Goal: Task Accomplishment & Management: Complete application form

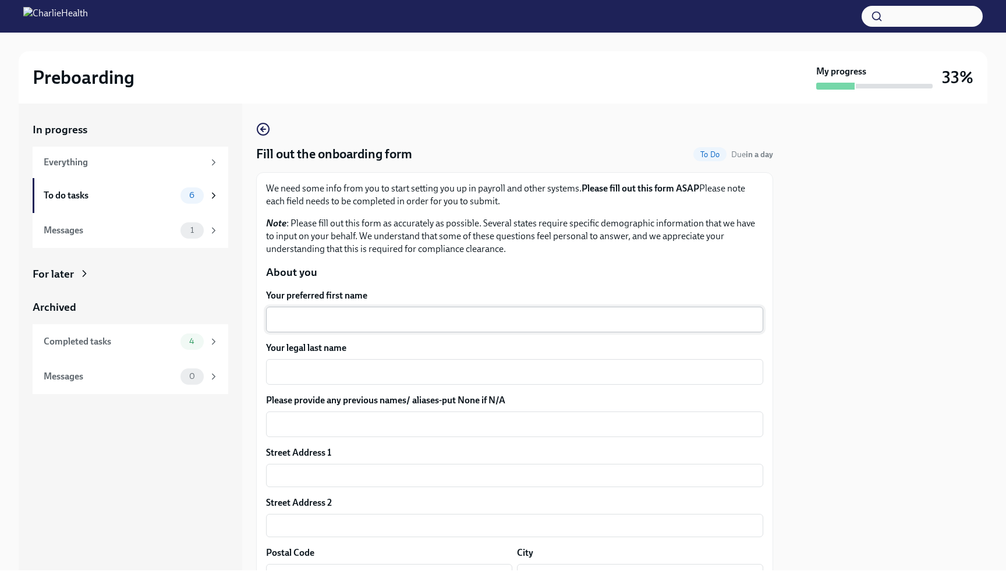
click at [422, 327] on div "x ​" at bounding box center [514, 320] width 497 height 26
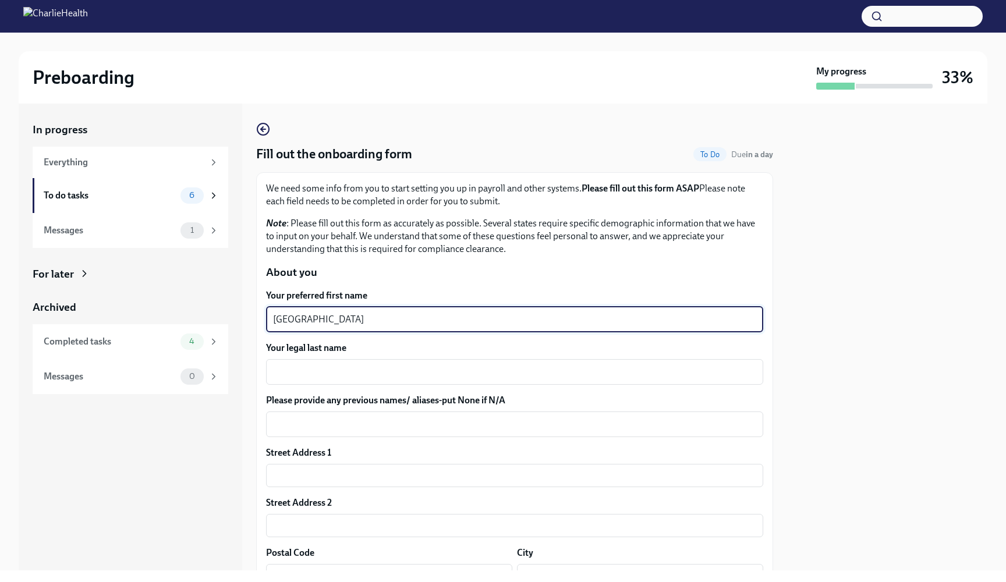
type textarea "[GEOGRAPHIC_DATA]"
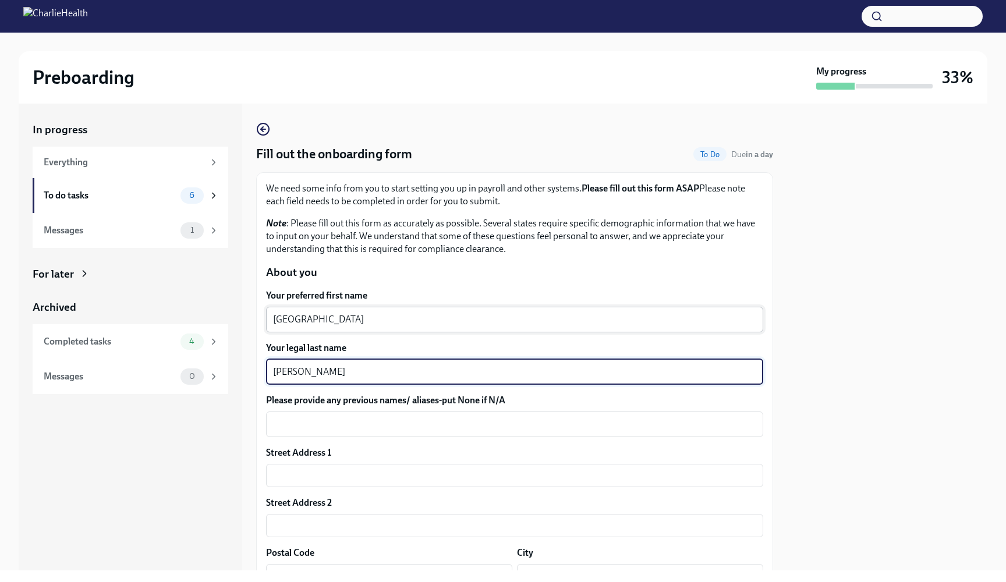
type textarea "[PERSON_NAME]"
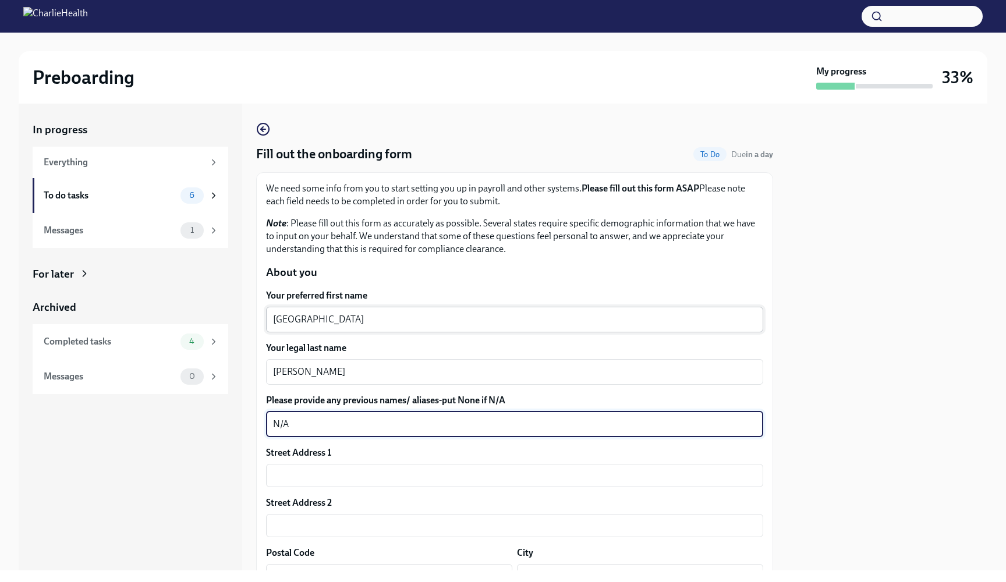
type textarea "N/A"
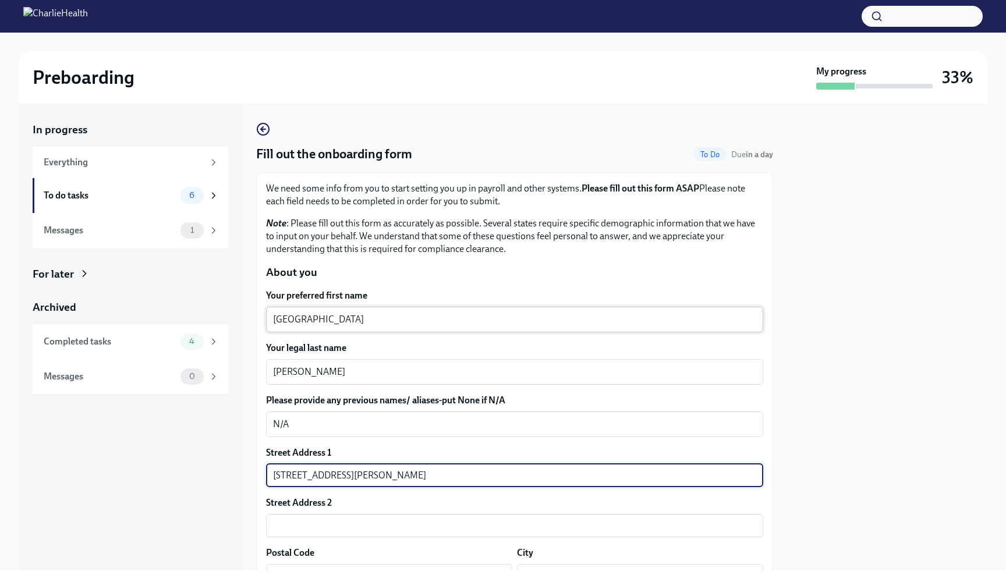
type input "[STREET_ADDRESS][PERSON_NAME]"
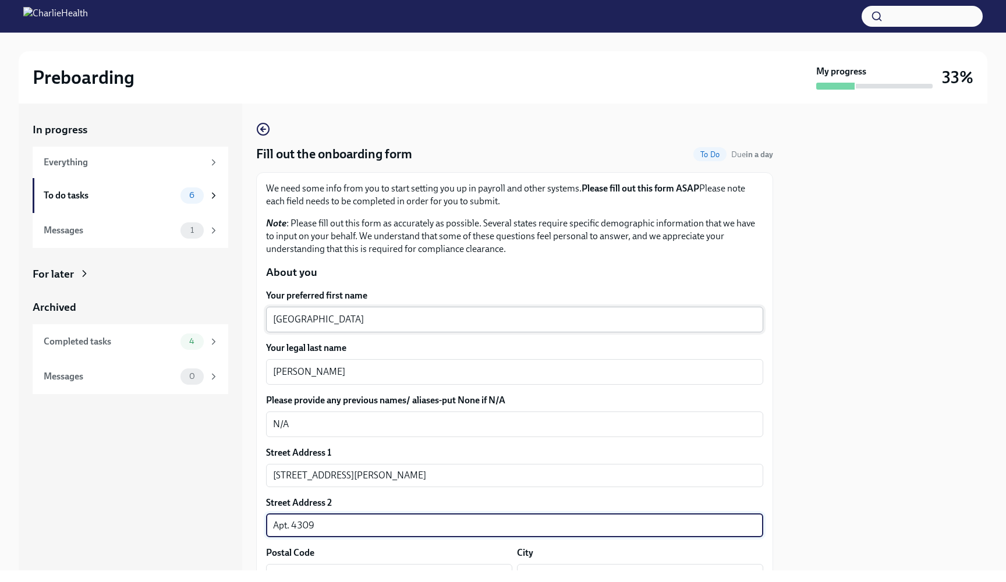
type input "Apt. 4309"
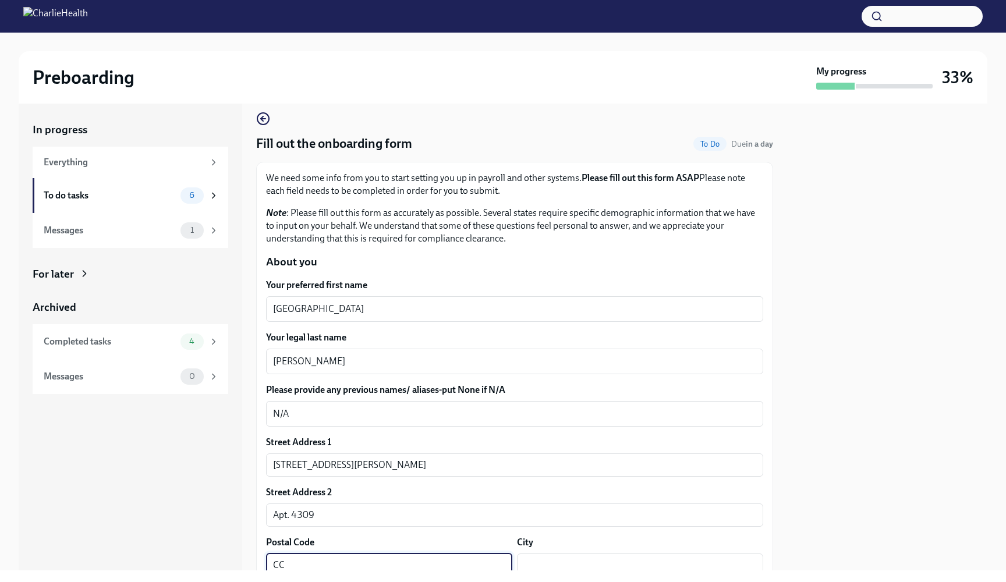
type input "C"
type input "29033"
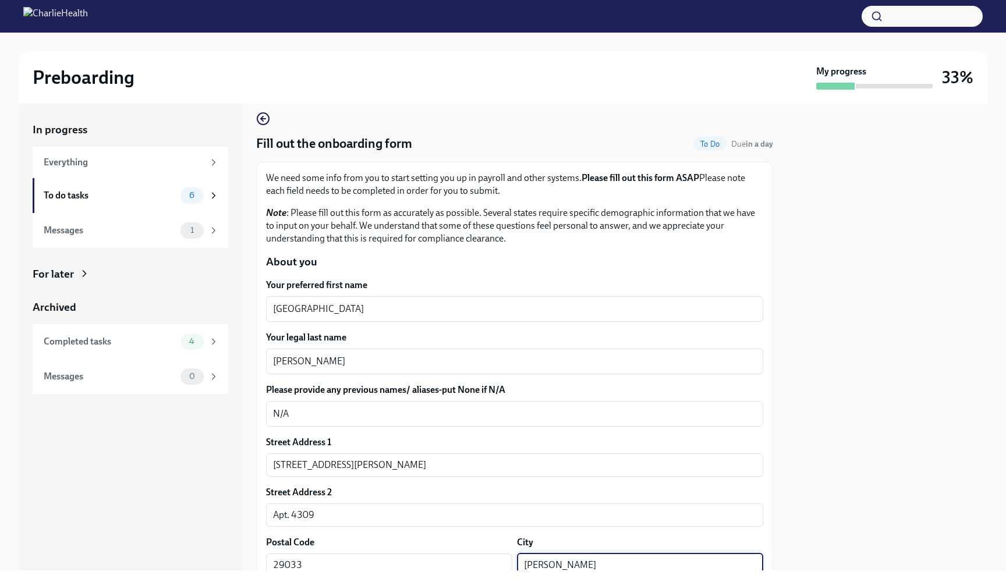
type input "[PERSON_NAME]"
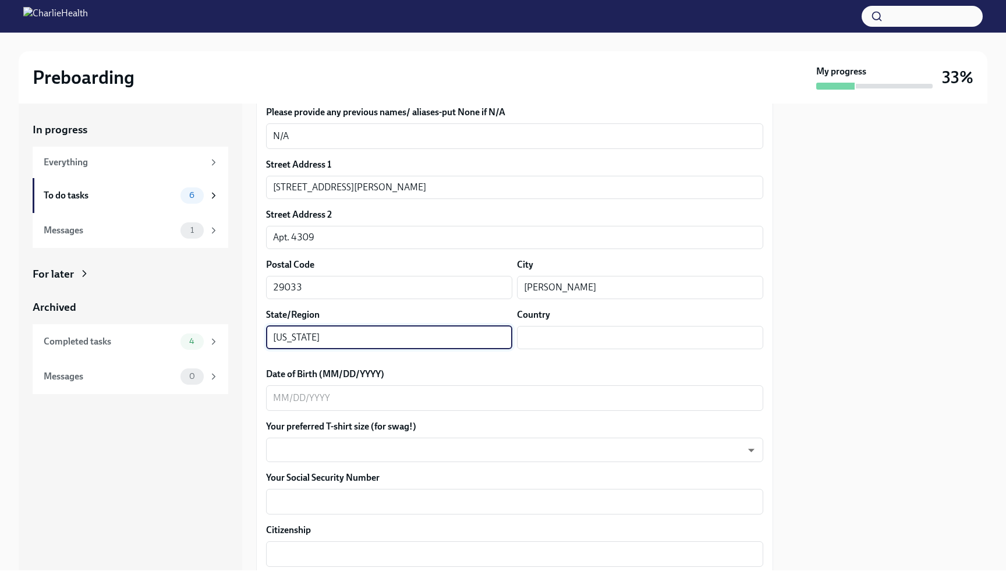
type input "[US_STATE]"
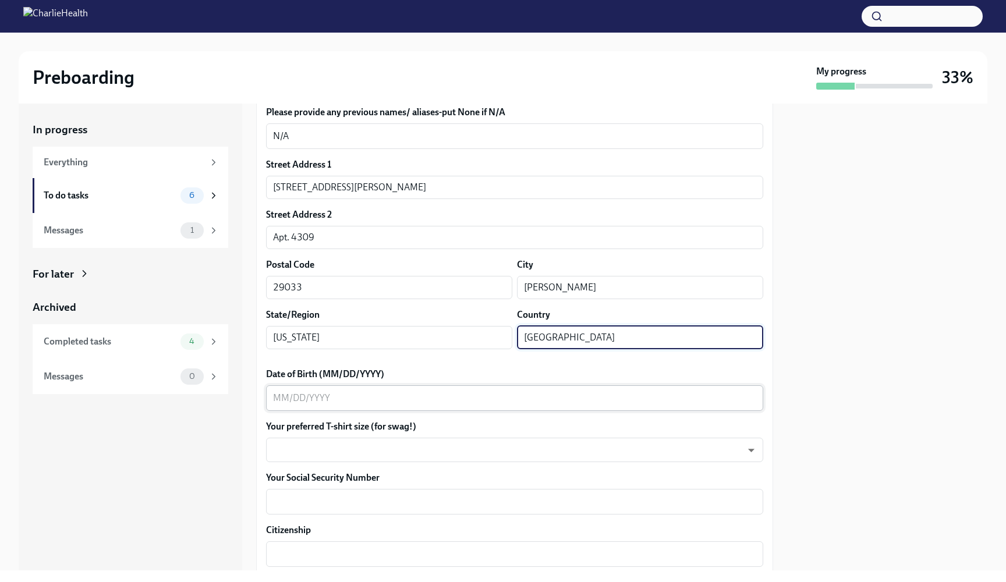
type input "[GEOGRAPHIC_DATA]"
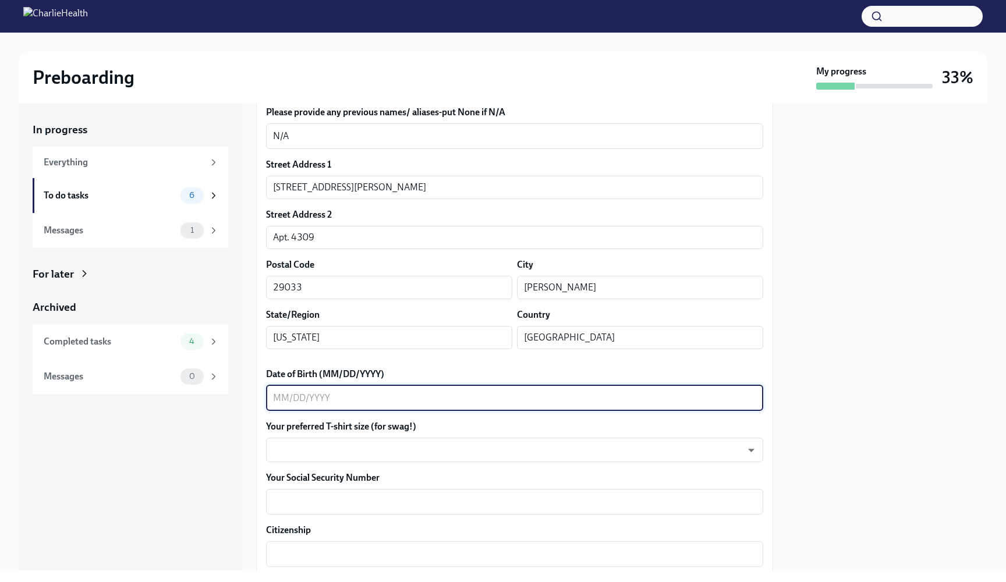
click at [310, 398] on textarea "Date of Birth (MM/DD/YYYY)" at bounding box center [514, 398] width 483 height 14
type textarea "[DATE]"
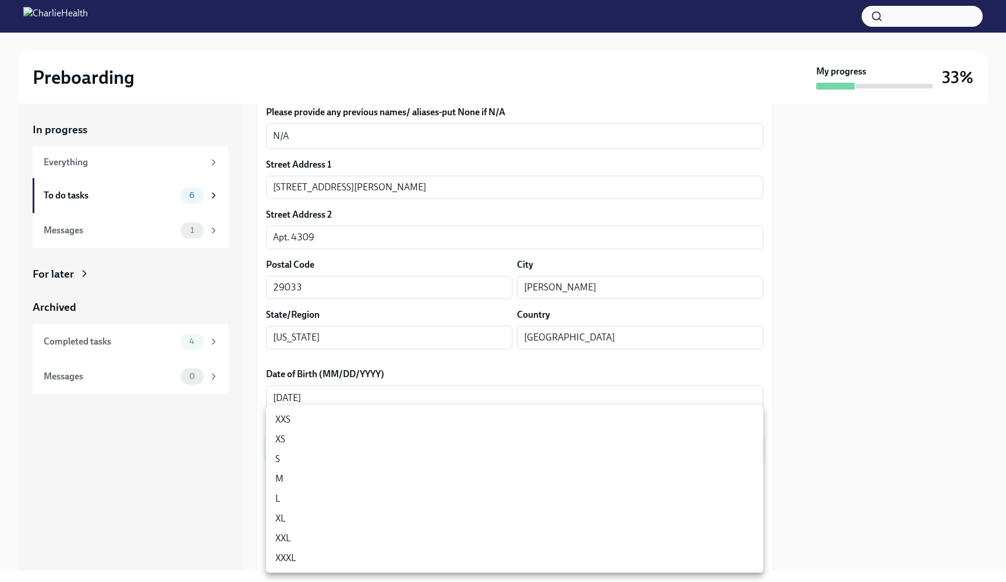
click at [280, 451] on body "Preboarding My progress 33% In progress Everything To do tasks 6 Messages 1 For…" at bounding box center [503, 291] width 1006 height 582
click at [293, 504] on li "L" at bounding box center [514, 499] width 497 height 20
type input "LvpEGRrq8"
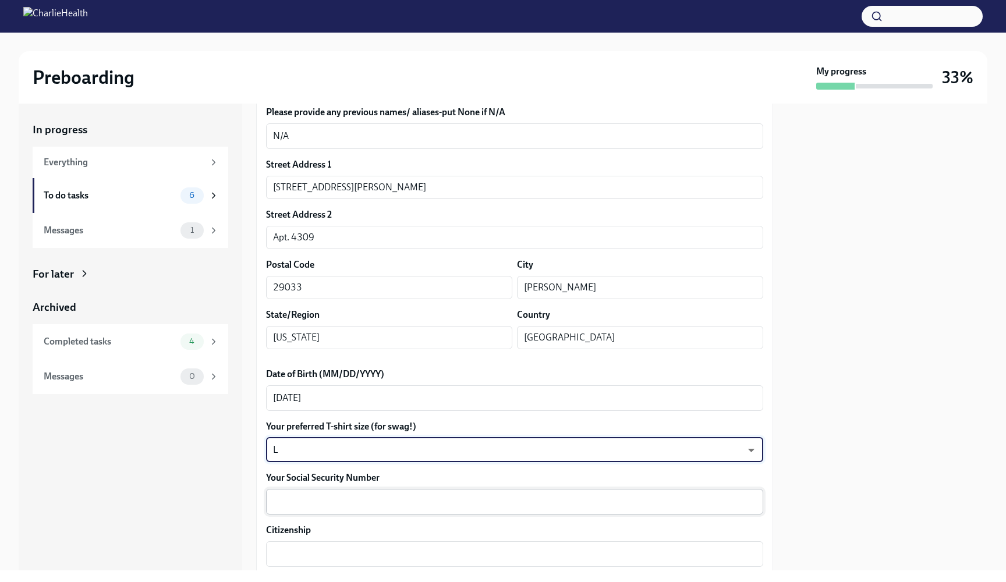
click at [316, 505] on textarea "Your Social Security Number" at bounding box center [514, 502] width 483 height 14
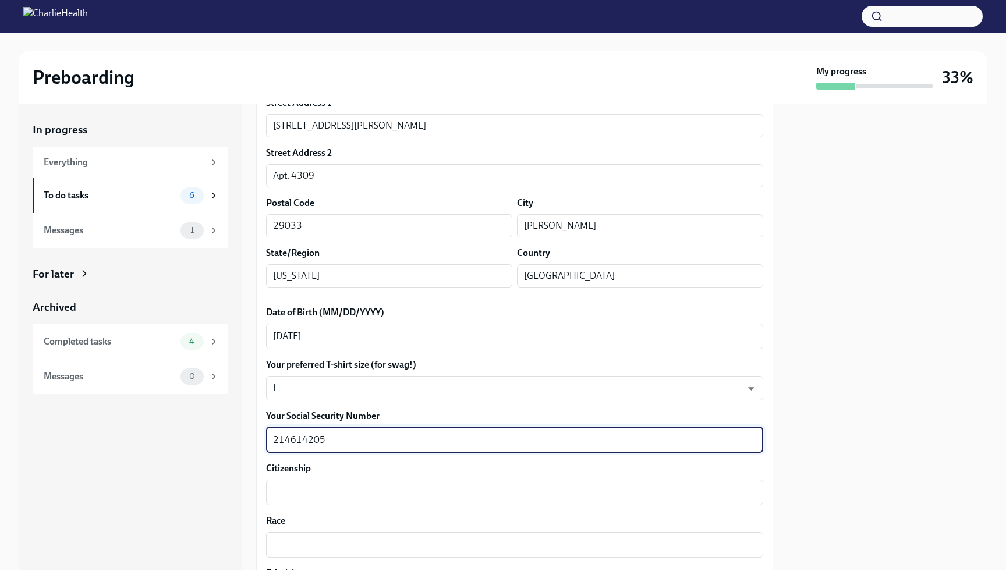
scroll to position [357, 0]
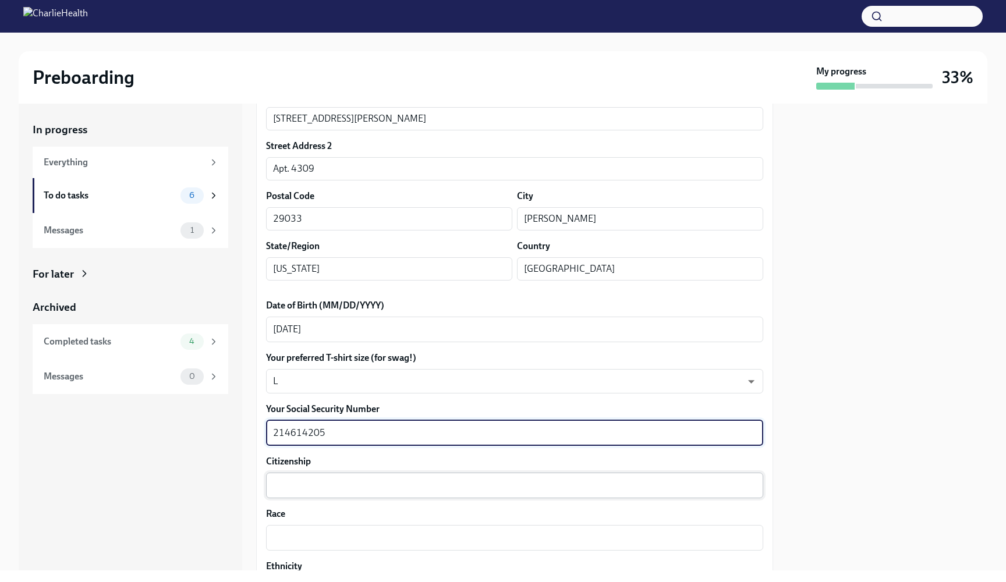
type textarea "214614205"
click at [369, 488] on textarea "Citizenship" at bounding box center [514, 486] width 483 height 14
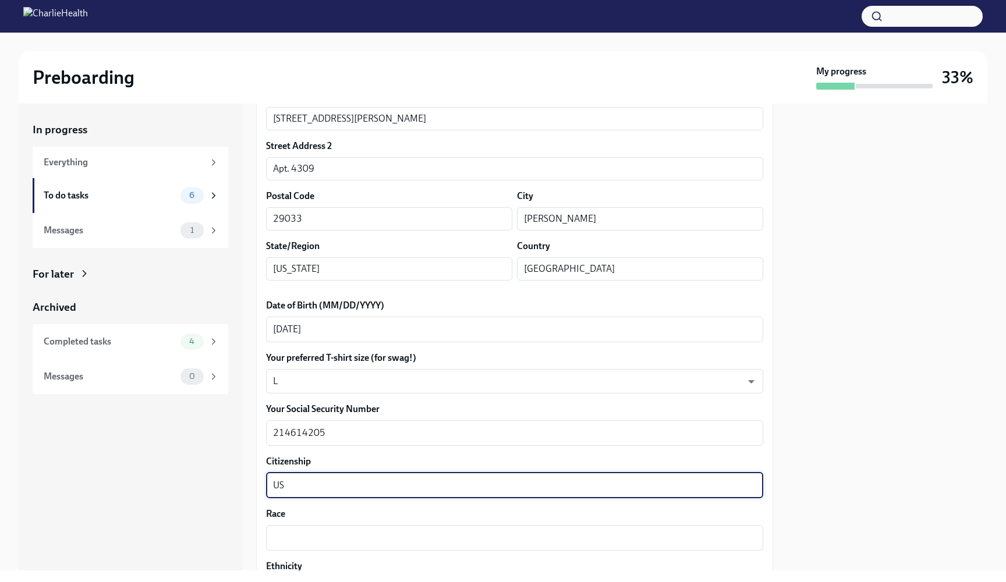
scroll to position [476, 0]
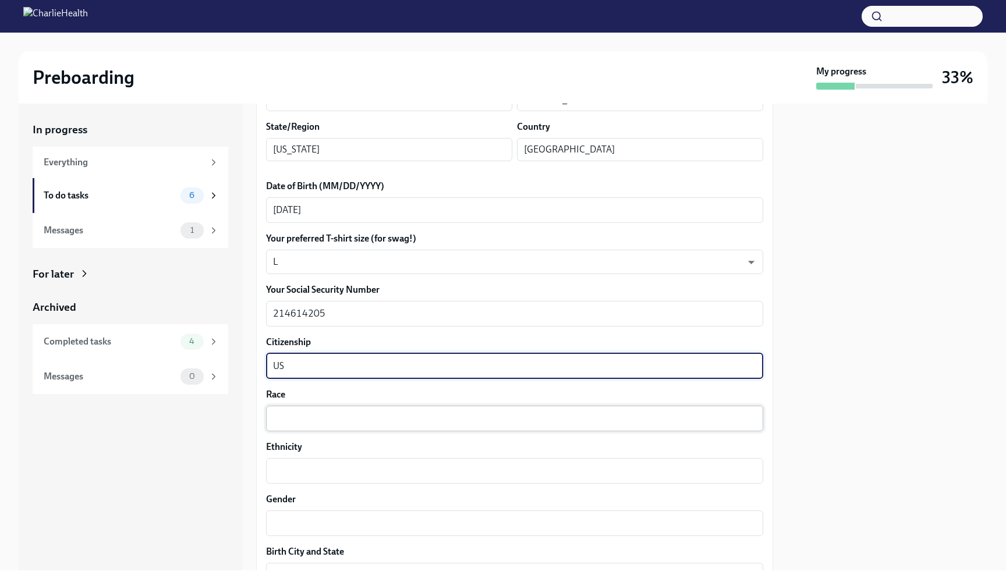
type textarea "US"
click at [312, 430] on div "x ​" at bounding box center [514, 419] width 497 height 26
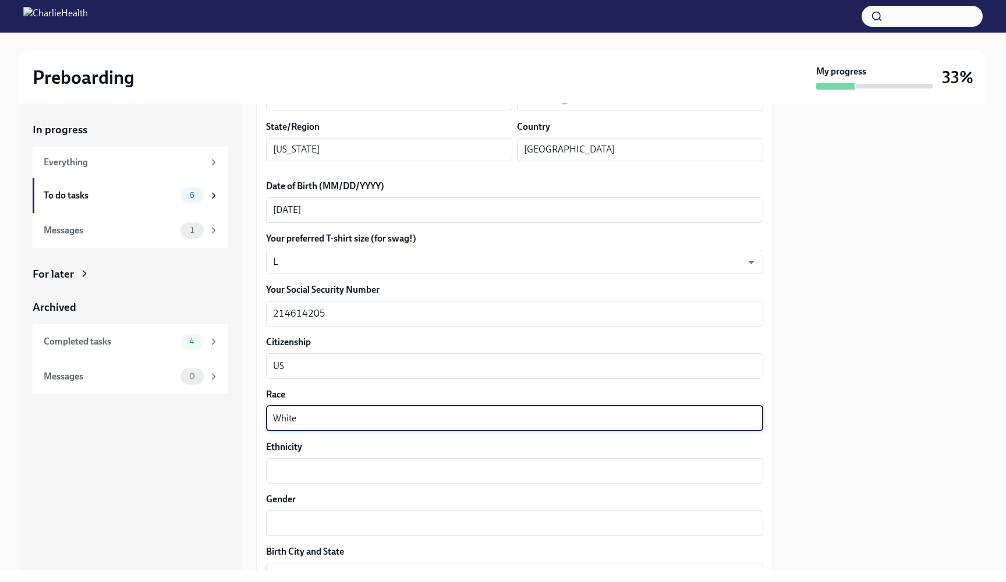
type textarea "White"
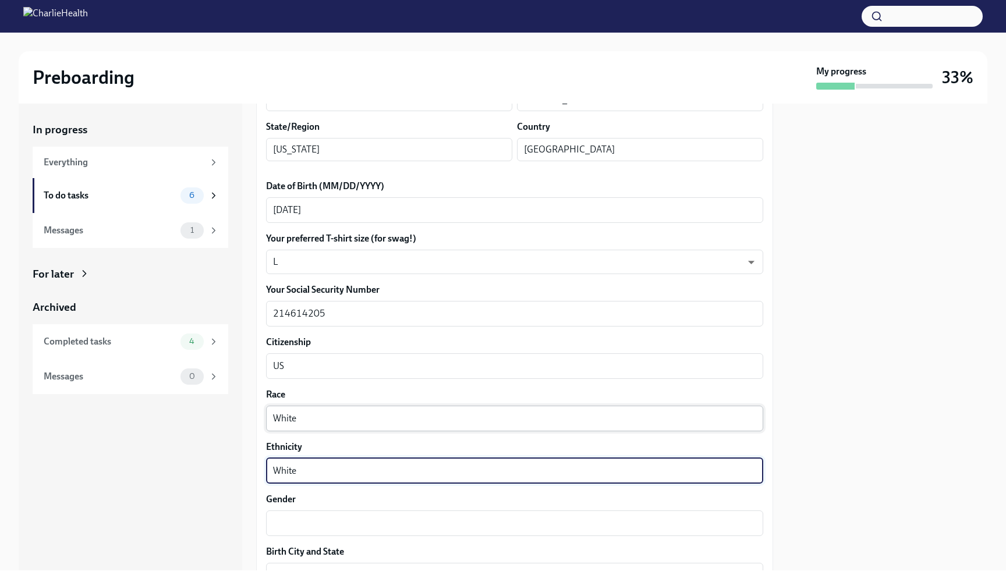
type textarea "White"
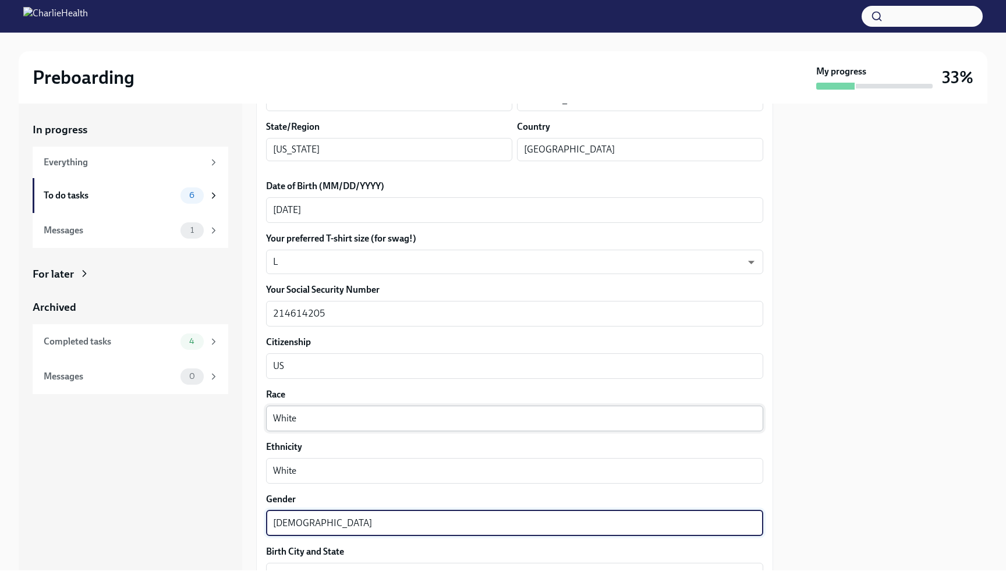
type textarea "[DEMOGRAPHIC_DATA]"
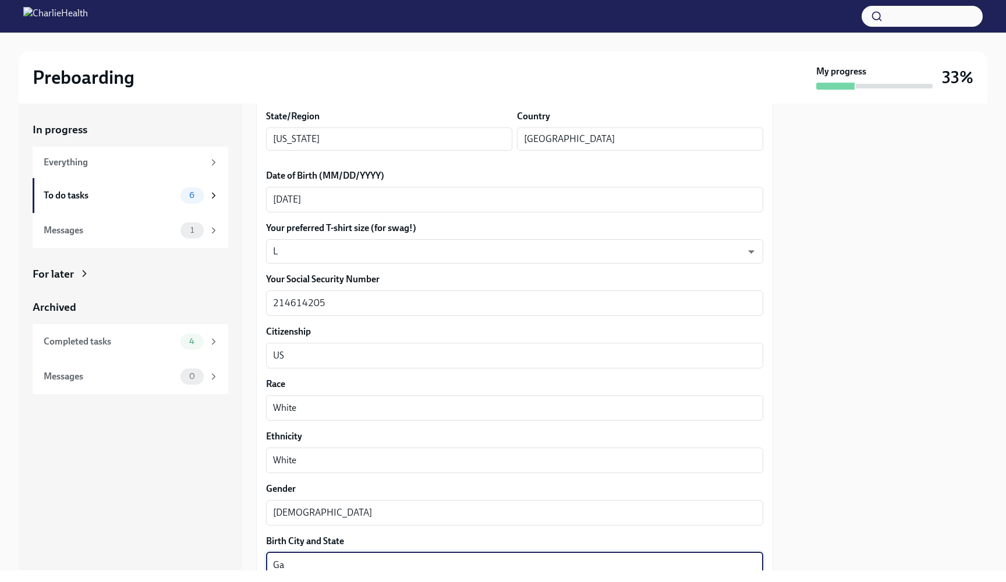
type textarea "G"
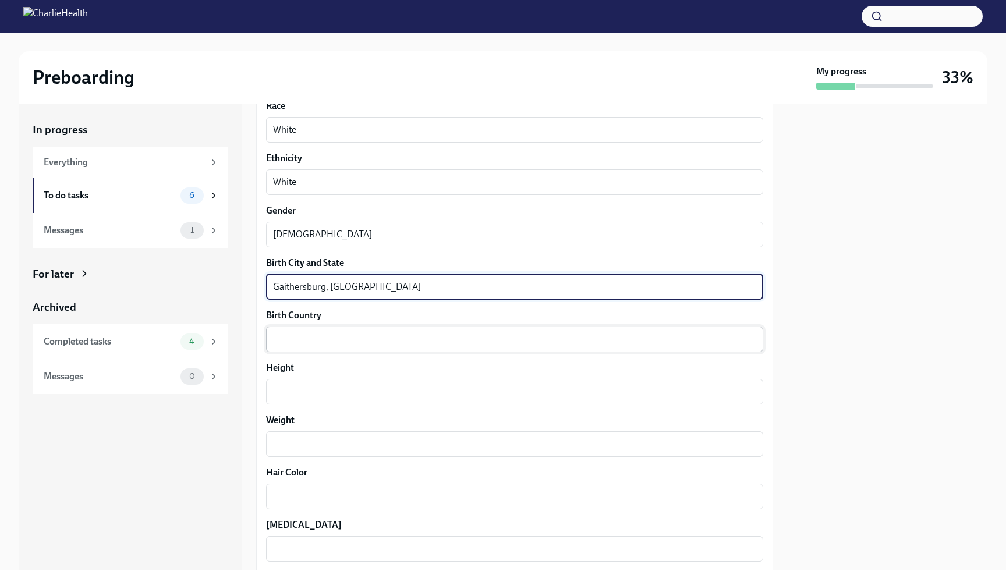
scroll to position [796, 0]
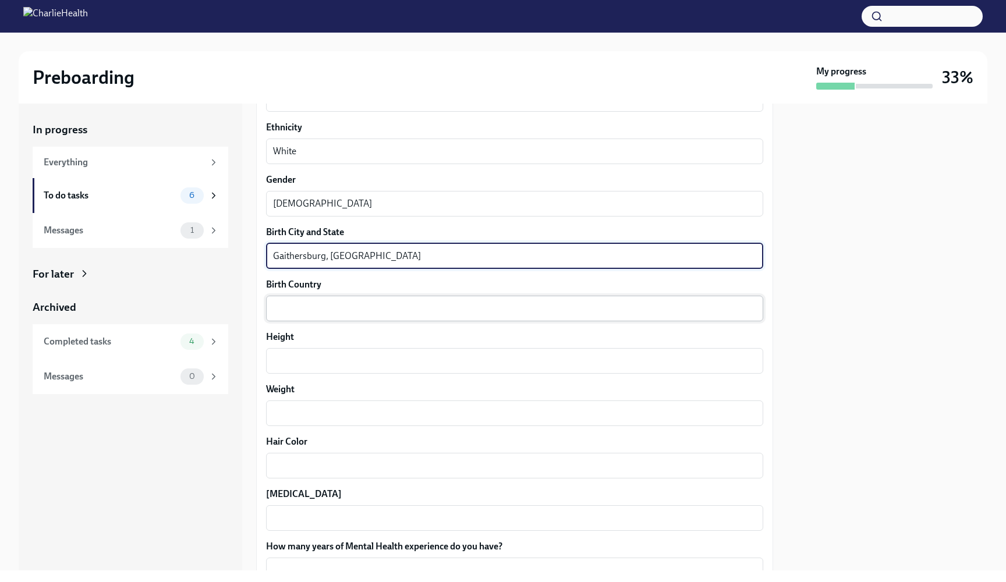
type textarea "Gaithersburg, [GEOGRAPHIC_DATA]"
click at [291, 312] on textarea "Birth Country" at bounding box center [514, 309] width 483 height 14
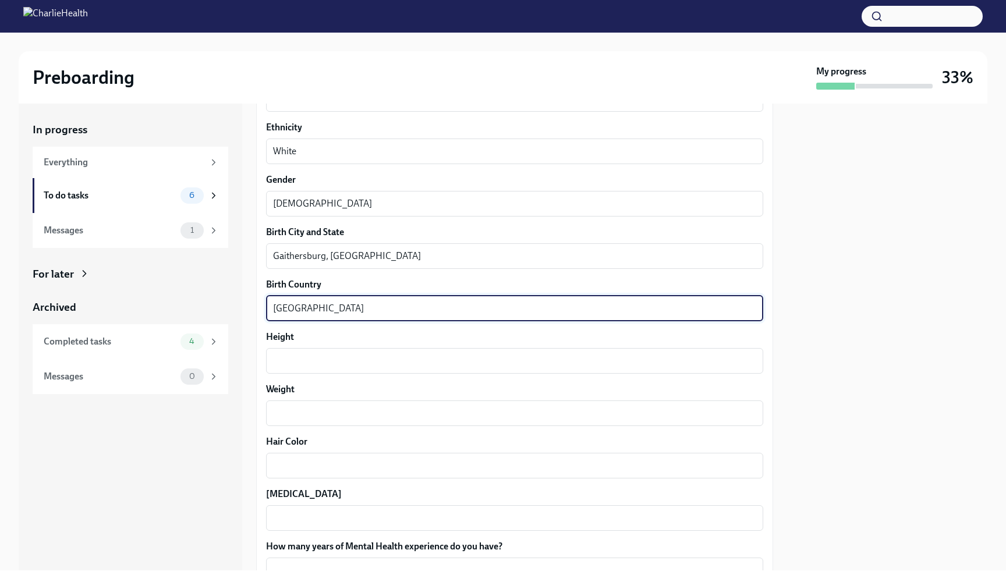
type textarea "[GEOGRAPHIC_DATA]"
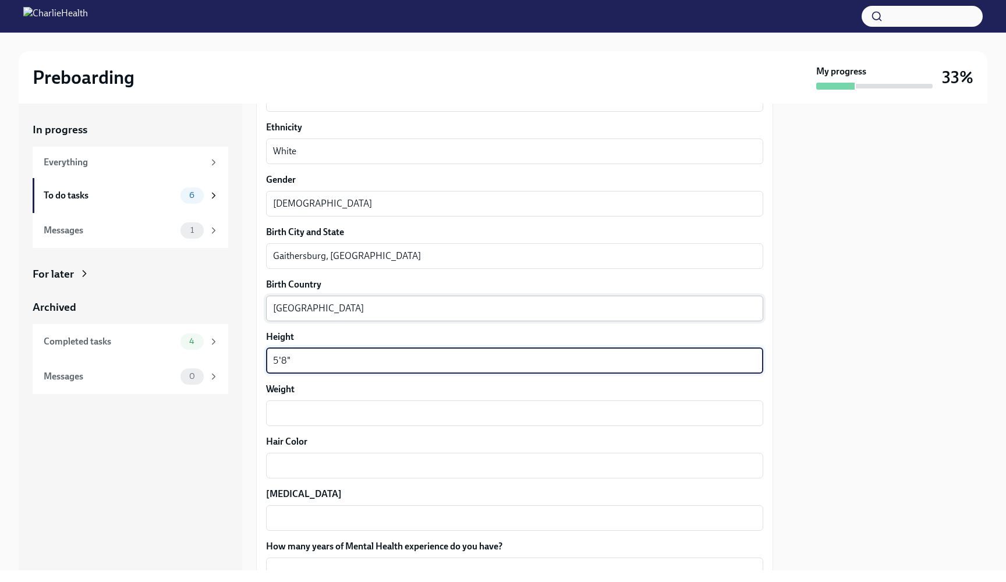
type textarea "5'8""
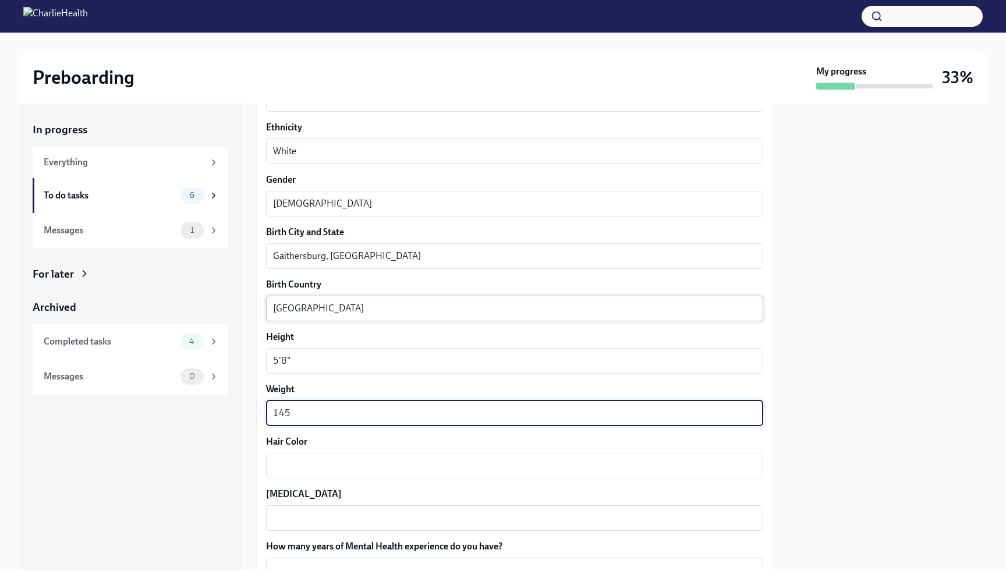
type textarea "145"
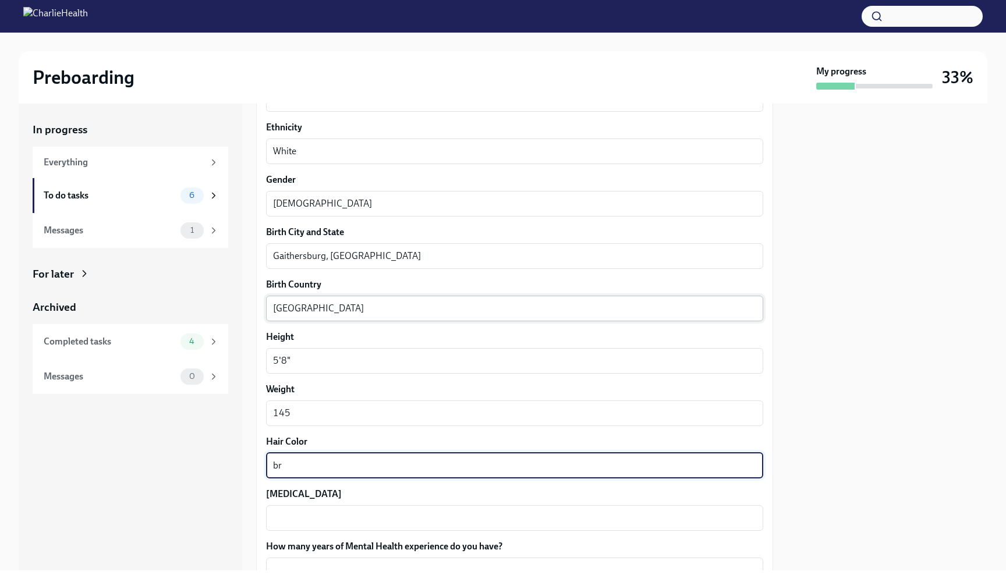
type textarea "b"
type textarea "Brown"
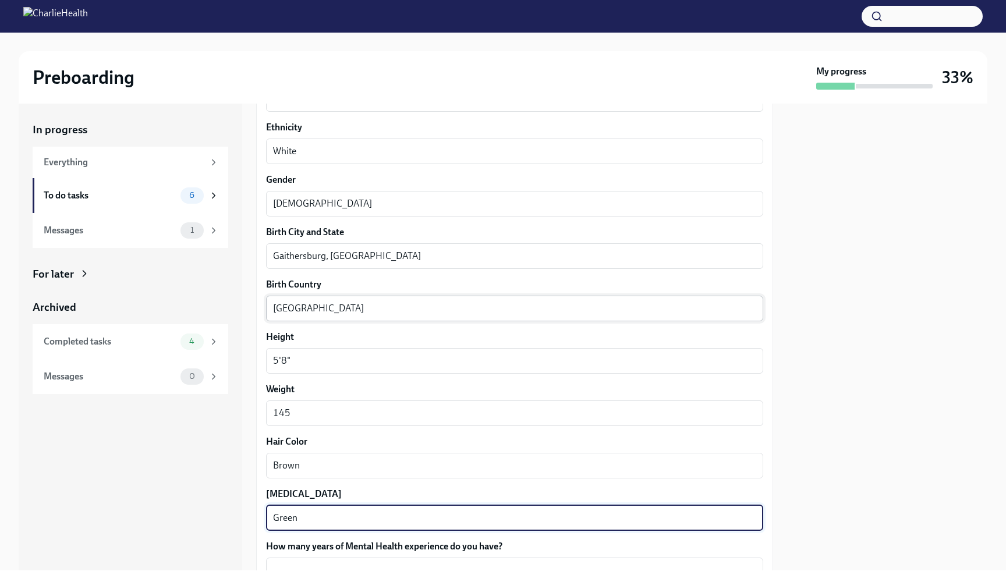
type textarea "Green"
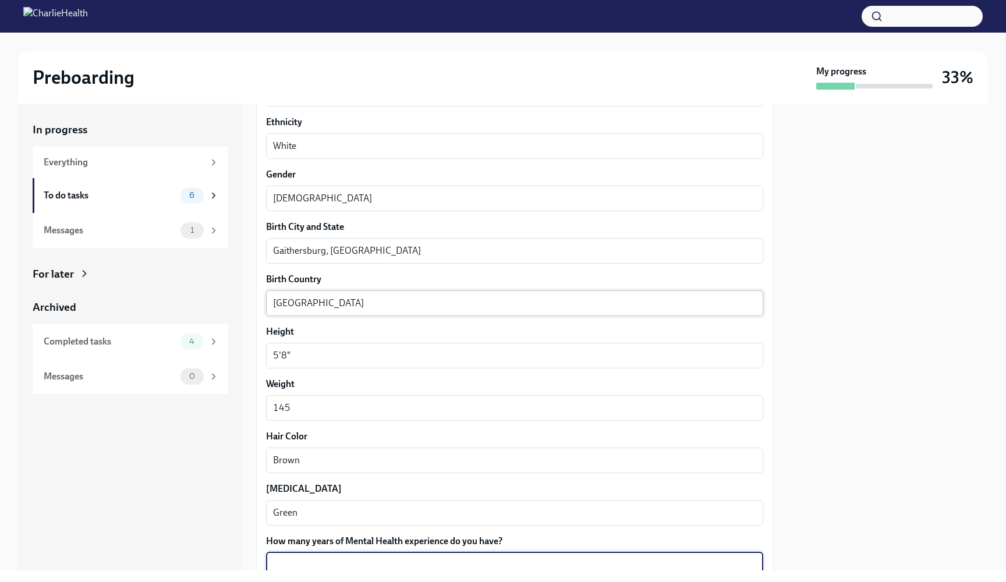
type textarea "G"
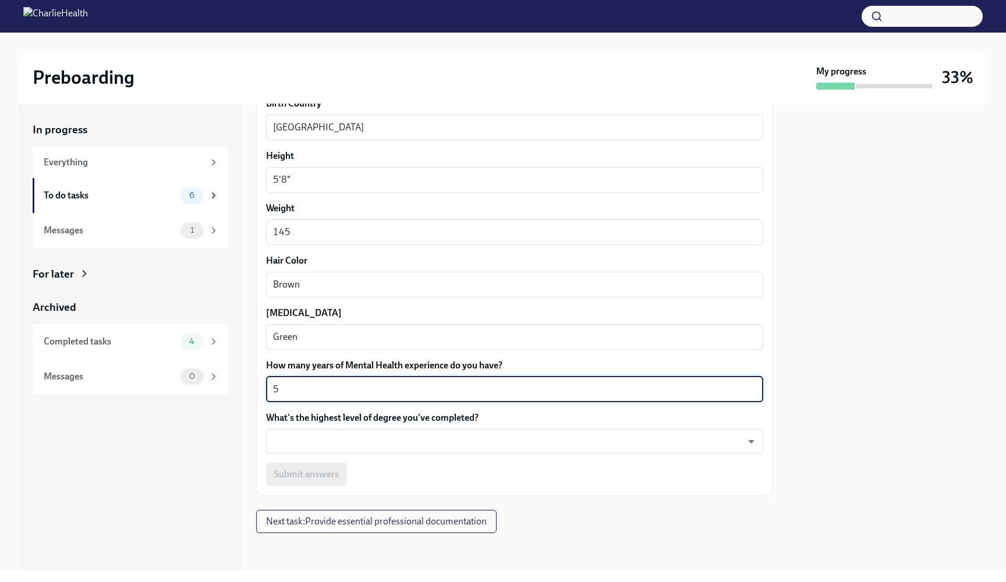
scroll to position [977, 0]
type textarea "5"
click at [349, 448] on body "Preboarding My progress 33% In progress Everything To do tasks 6 Messages 1 For…" at bounding box center [503, 291] width 1006 height 582
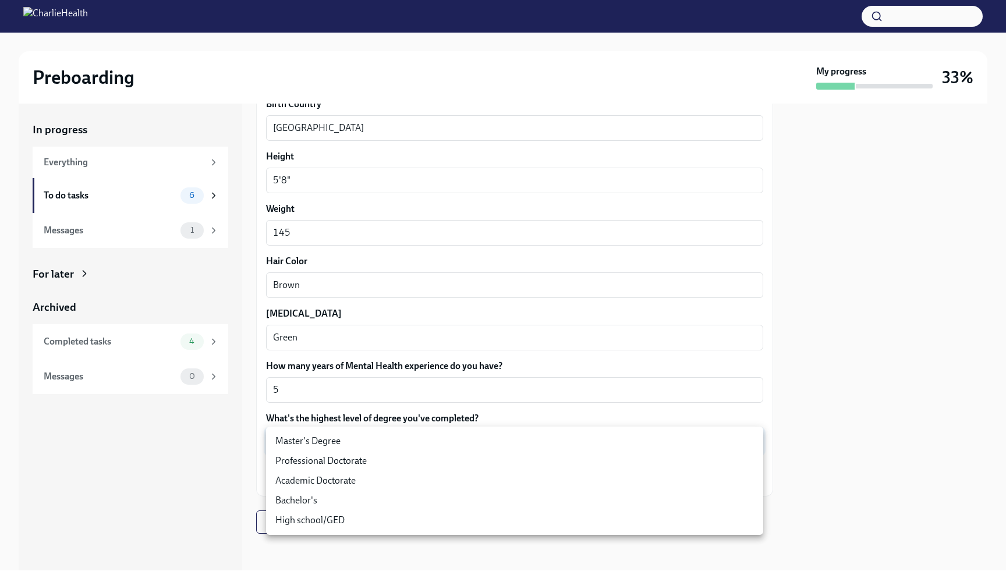
click at [349, 451] on li "Master's Degree" at bounding box center [514, 442] width 497 height 20
type input "2vBr-ghkD"
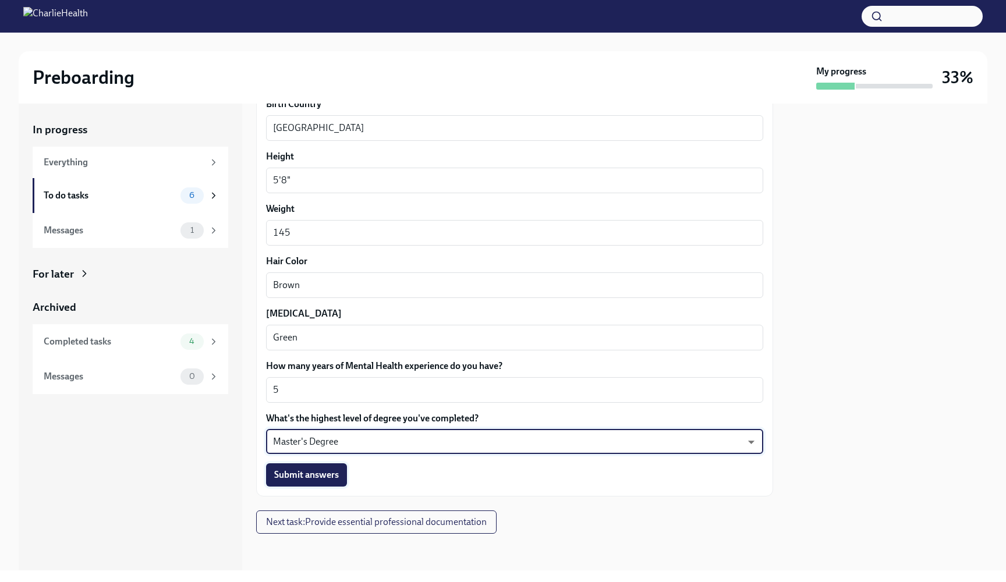
click at [335, 475] on span "Submit answers" at bounding box center [306, 475] width 65 height 12
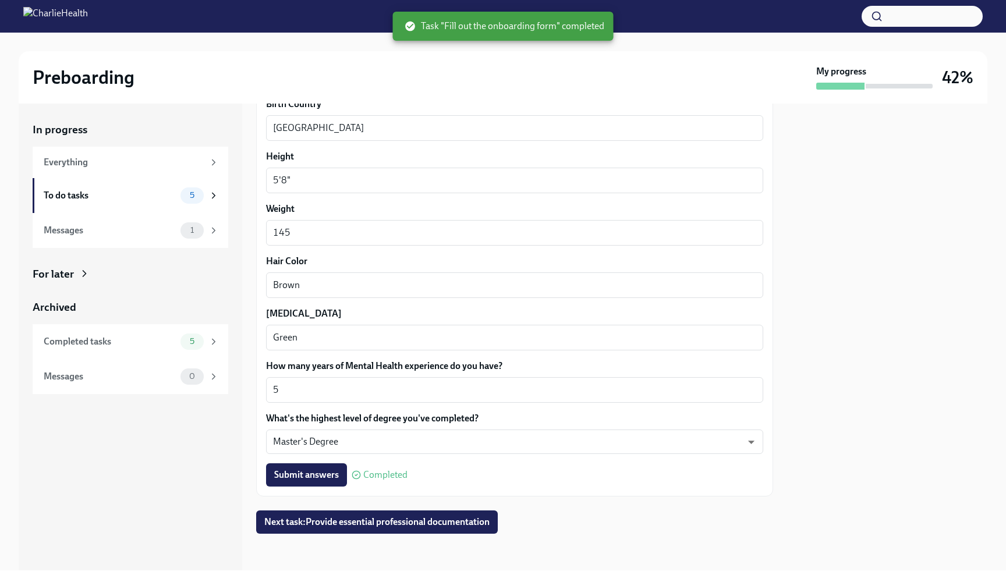
drag, startPoint x: 334, startPoint y: 475, endPoint x: 357, endPoint y: 108, distance: 367.6
click at [334, 474] on span "Submit answers" at bounding box center [306, 475] width 65 height 12
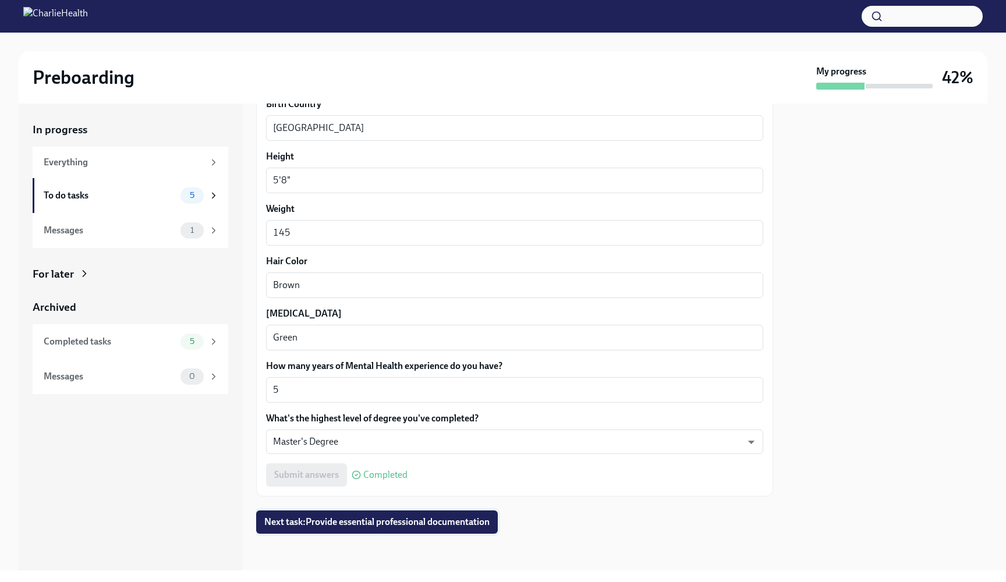
click at [358, 526] on span "Next task : Provide essential professional documentation" at bounding box center [376, 523] width 225 height 12
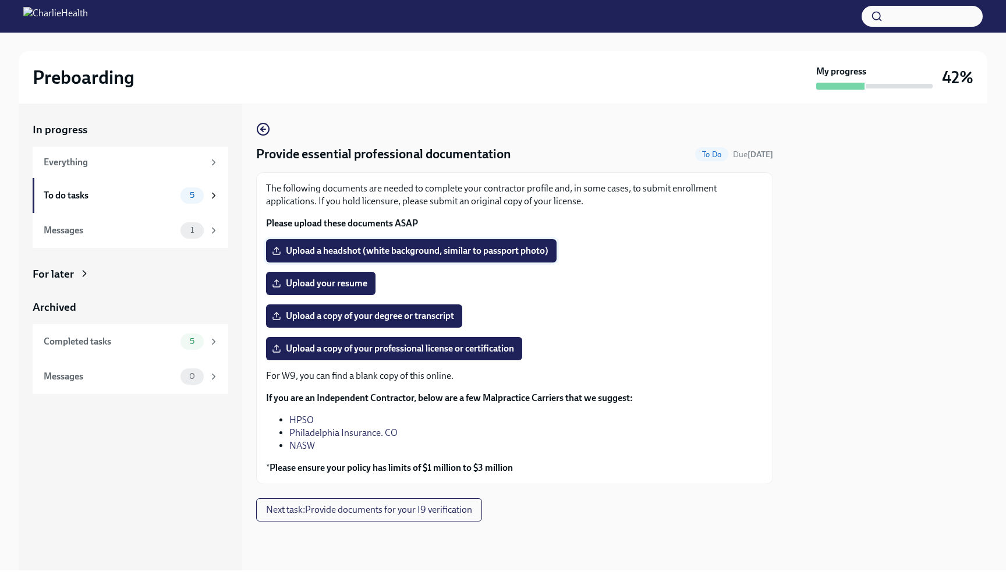
click at [500, 249] on span "Upload a headshot (white background, similar to passport photo)" at bounding box center [411, 251] width 274 height 12
click at [0, 0] on input "Upload a headshot (white background, similar to passport photo)" at bounding box center [0, 0] width 0 height 0
click at [322, 280] on span "Upload your resume" at bounding box center [320, 284] width 93 height 12
click at [0, 0] on input "Upload your resume" at bounding box center [0, 0] width 0 height 0
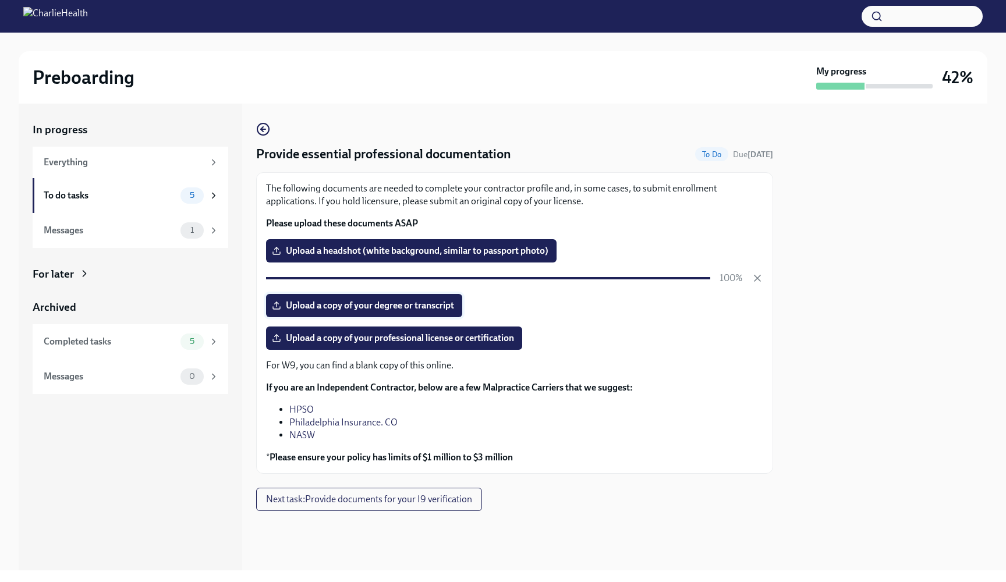
click at [346, 308] on span "Upload a copy of your degree or transcript" at bounding box center [364, 306] width 180 height 12
click at [0, 0] on input "Upload a copy of your degree or transcript" at bounding box center [0, 0] width 0 height 0
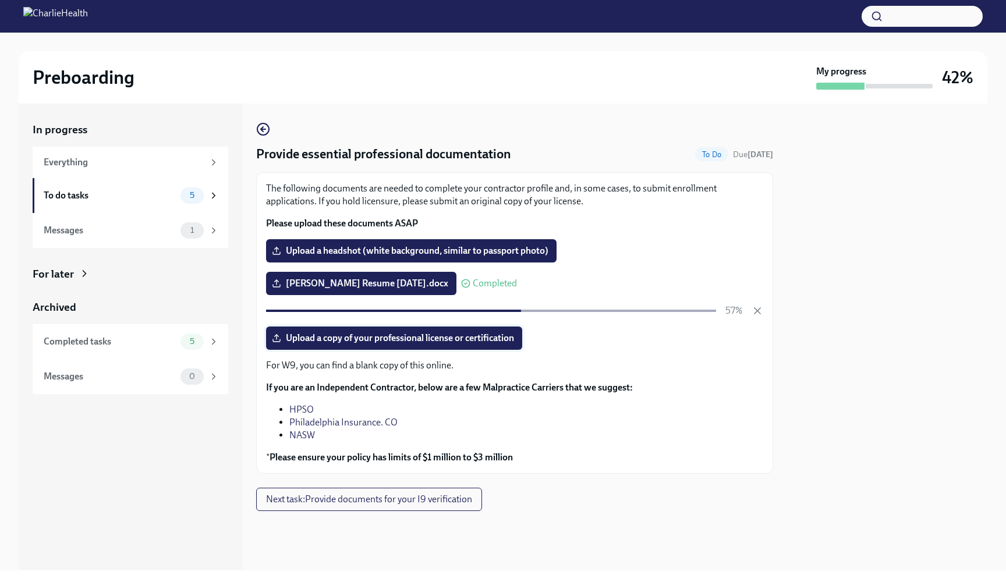
click at [385, 345] on label "Upload a copy of your professional license or certification" at bounding box center [394, 338] width 256 height 23
click at [0, 0] on input "Upload a copy of your professional license or certification" at bounding box center [0, 0] width 0 height 0
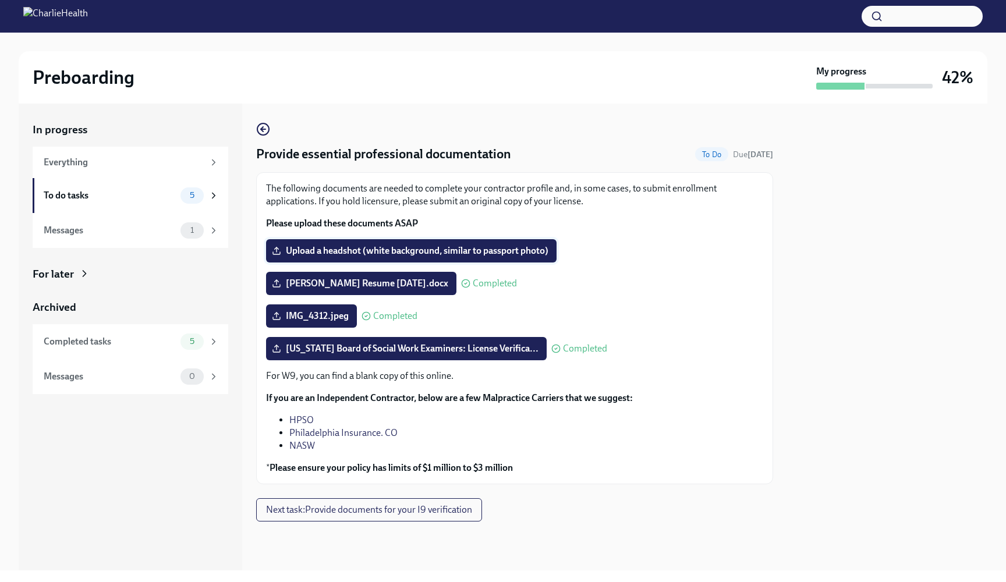
click at [519, 247] on span "Upload a headshot (white background, similar to passport photo)" at bounding box center [411, 251] width 274 height 12
click at [0, 0] on input "Upload a headshot (white background, similar to passport photo)" at bounding box center [0, 0] width 0 height 0
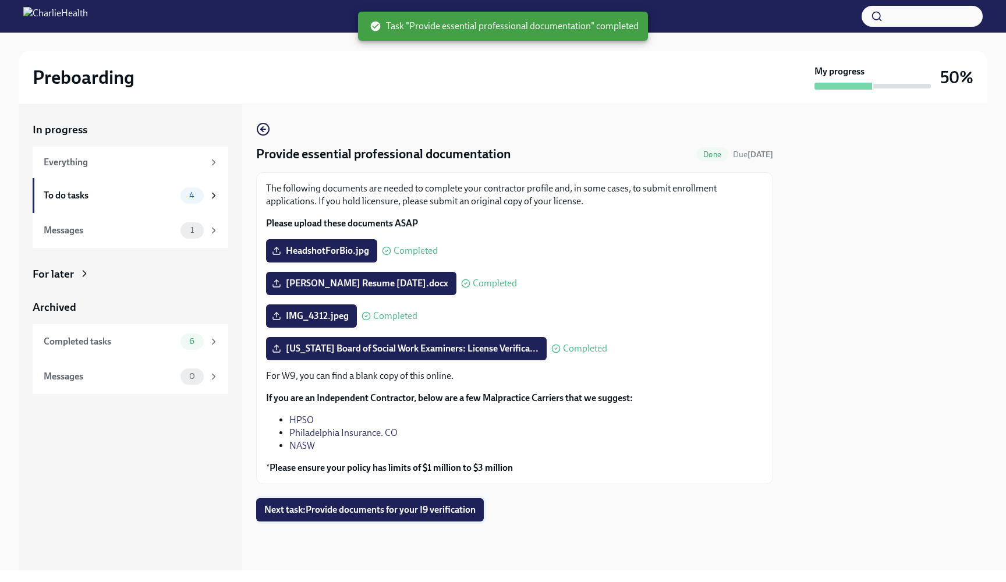
click at [403, 509] on span "Next task : Provide documents for your I9 verification" at bounding box center [369, 510] width 211 height 12
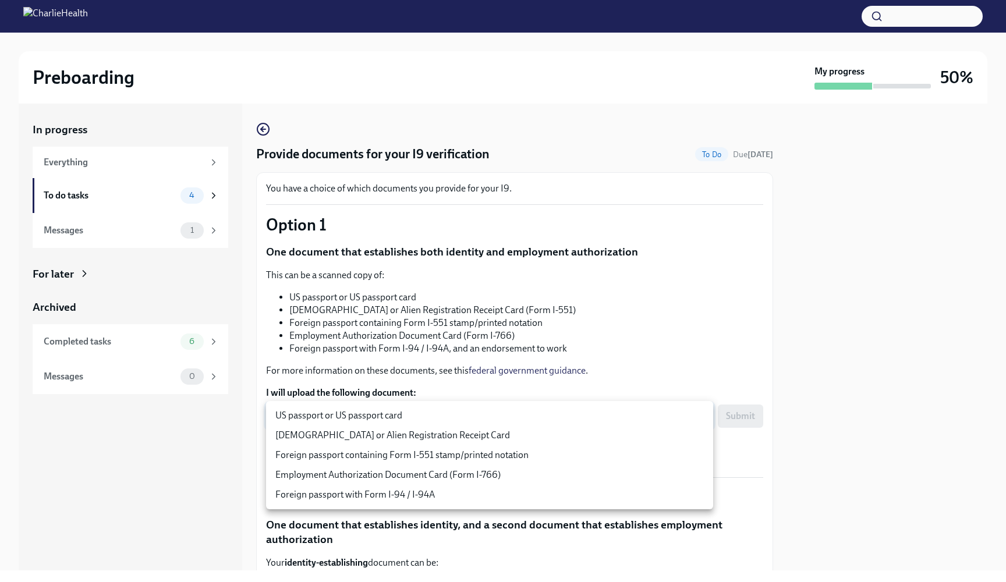
click at [476, 422] on body "Preboarding My progress 50% In progress Everything To do tasks 4 Messages 1 For…" at bounding box center [503, 291] width 1006 height 582
click at [476, 422] on li "US passport or US passport card" at bounding box center [489, 416] width 447 height 20
type input "KnYOjnC8x"
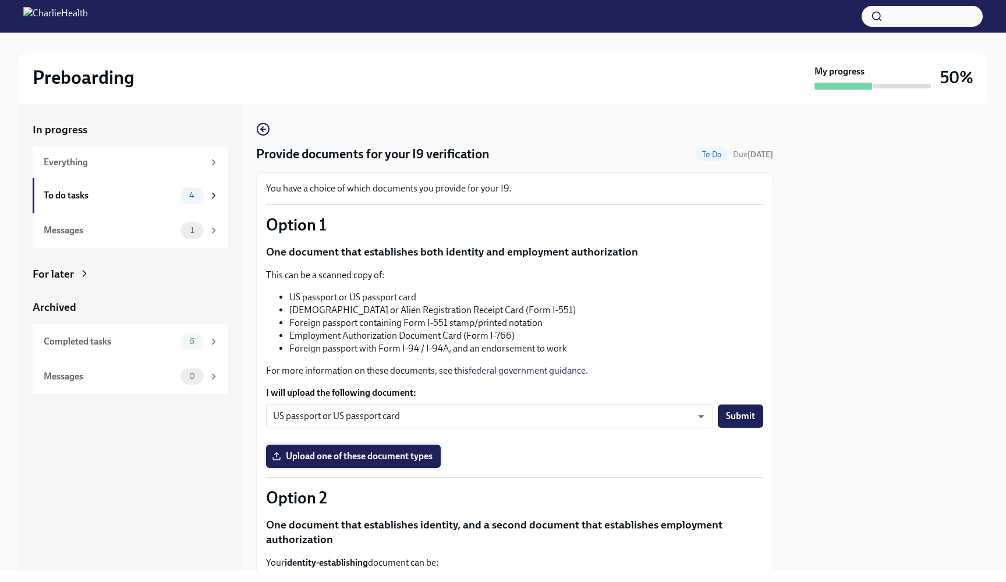
click at [316, 455] on span "Upload one of these document types" at bounding box center [353, 457] width 158 height 12
click at [0, 0] on input "Upload one of these document types" at bounding box center [0, 0] width 0 height 0
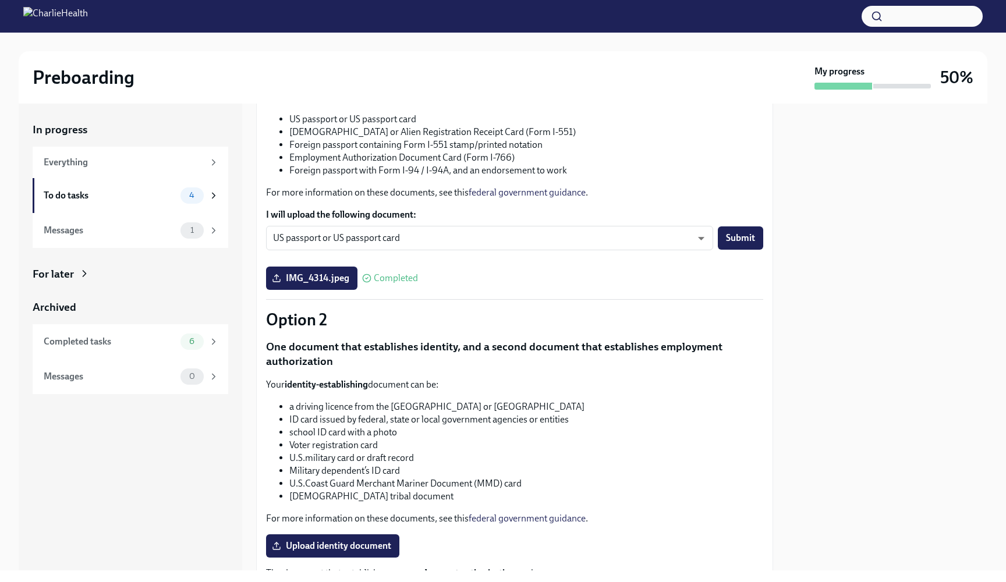
scroll to position [182, 0]
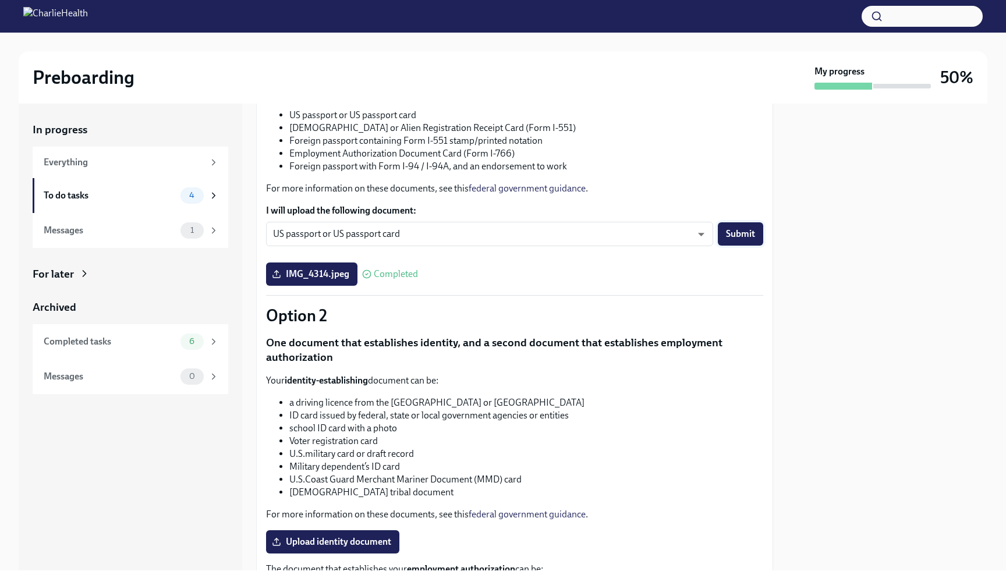
click at [758, 241] on button "Submit" at bounding box center [740, 233] width 45 height 23
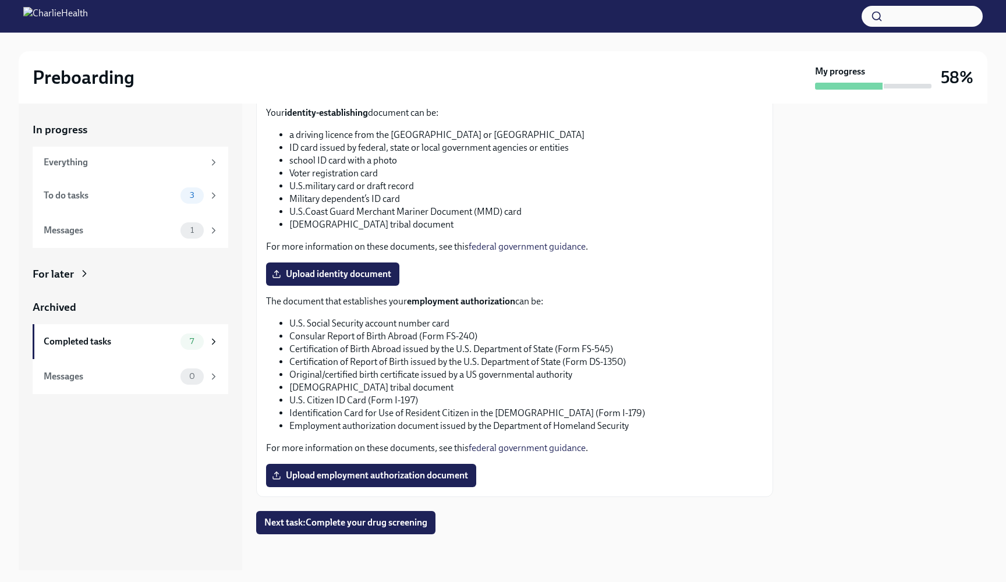
scroll to position [0, 0]
click at [365, 524] on span "Next task : Complete your drug screening" at bounding box center [345, 523] width 163 height 12
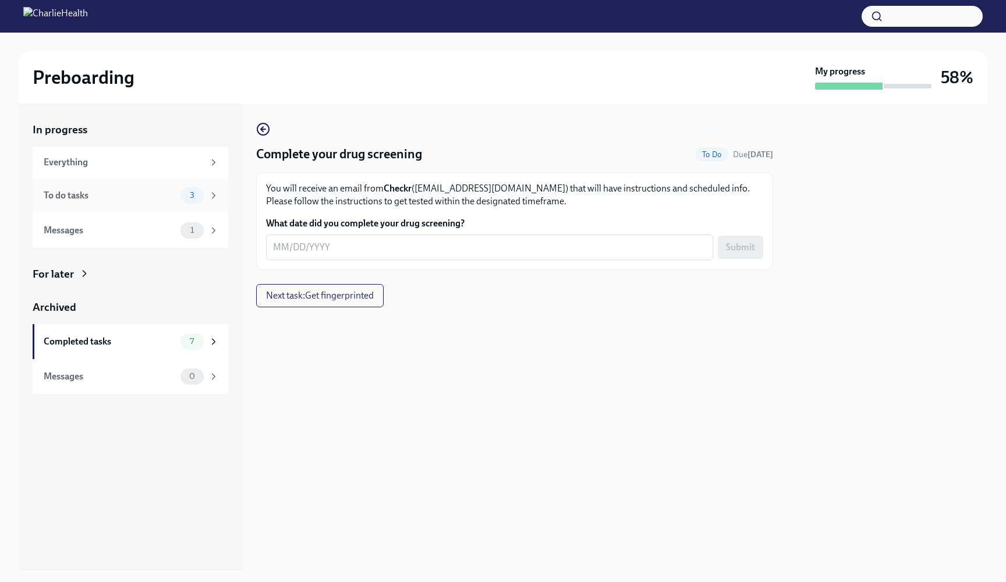
click at [210, 188] on div "3" at bounding box center [200, 196] width 38 height 16
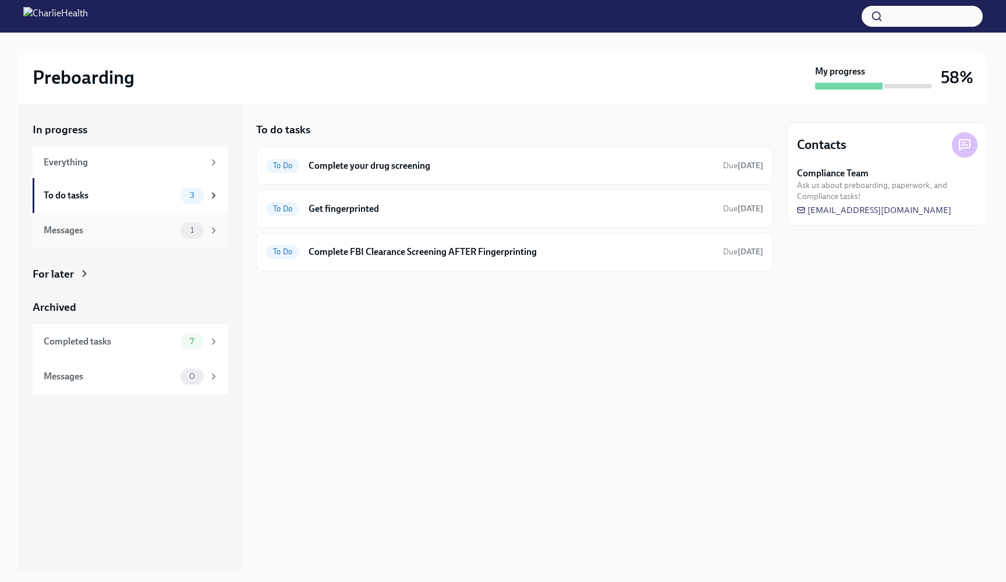
click at [164, 227] on div "Messages" at bounding box center [110, 230] width 132 height 13
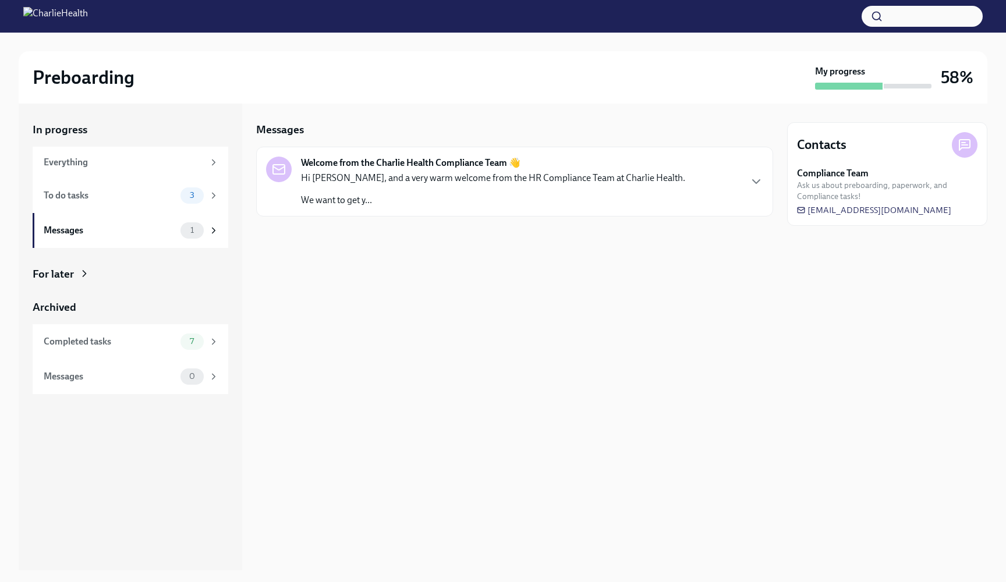
click at [377, 194] on p "We want to get y..." at bounding box center [493, 200] width 384 height 13
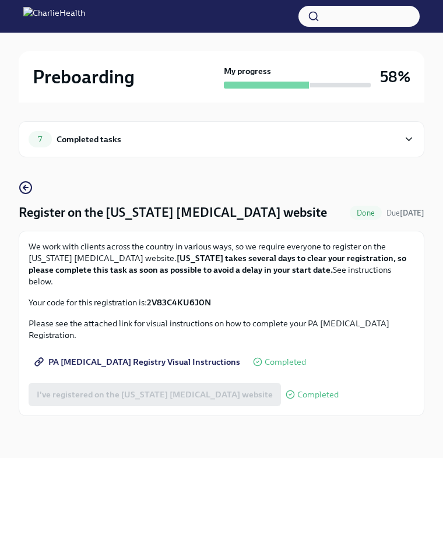
click at [406, 144] on icon at bounding box center [408, 139] width 11 height 12
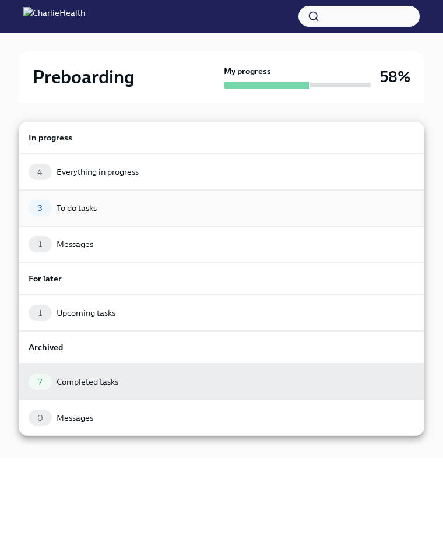
click at [209, 200] on div "3 To do tasks" at bounding box center [222, 208] width 386 height 16
